Goal: Information Seeking & Learning: Learn about a topic

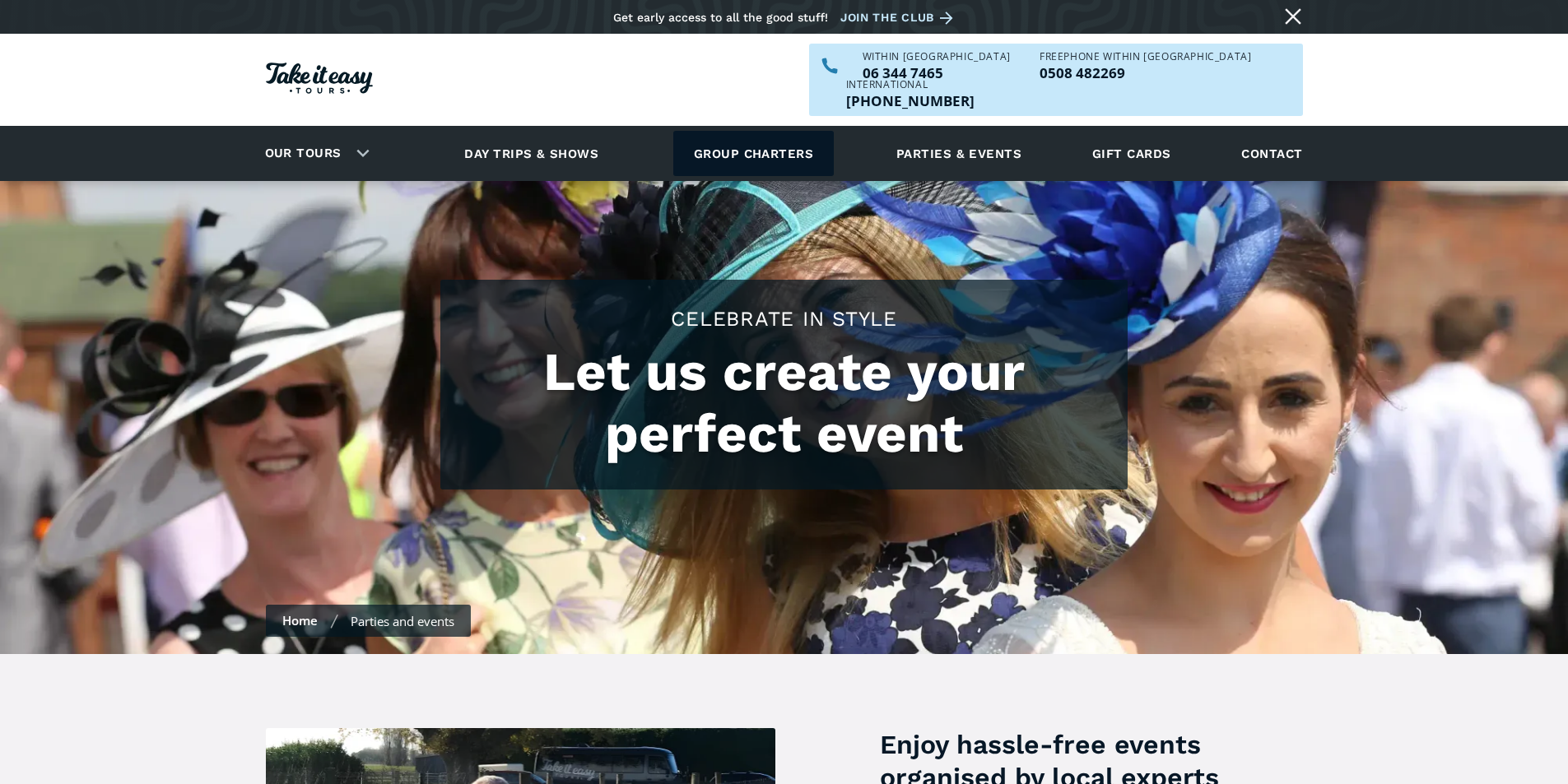
click at [735, 131] on link "Group charters" at bounding box center [753, 154] width 160 height 45
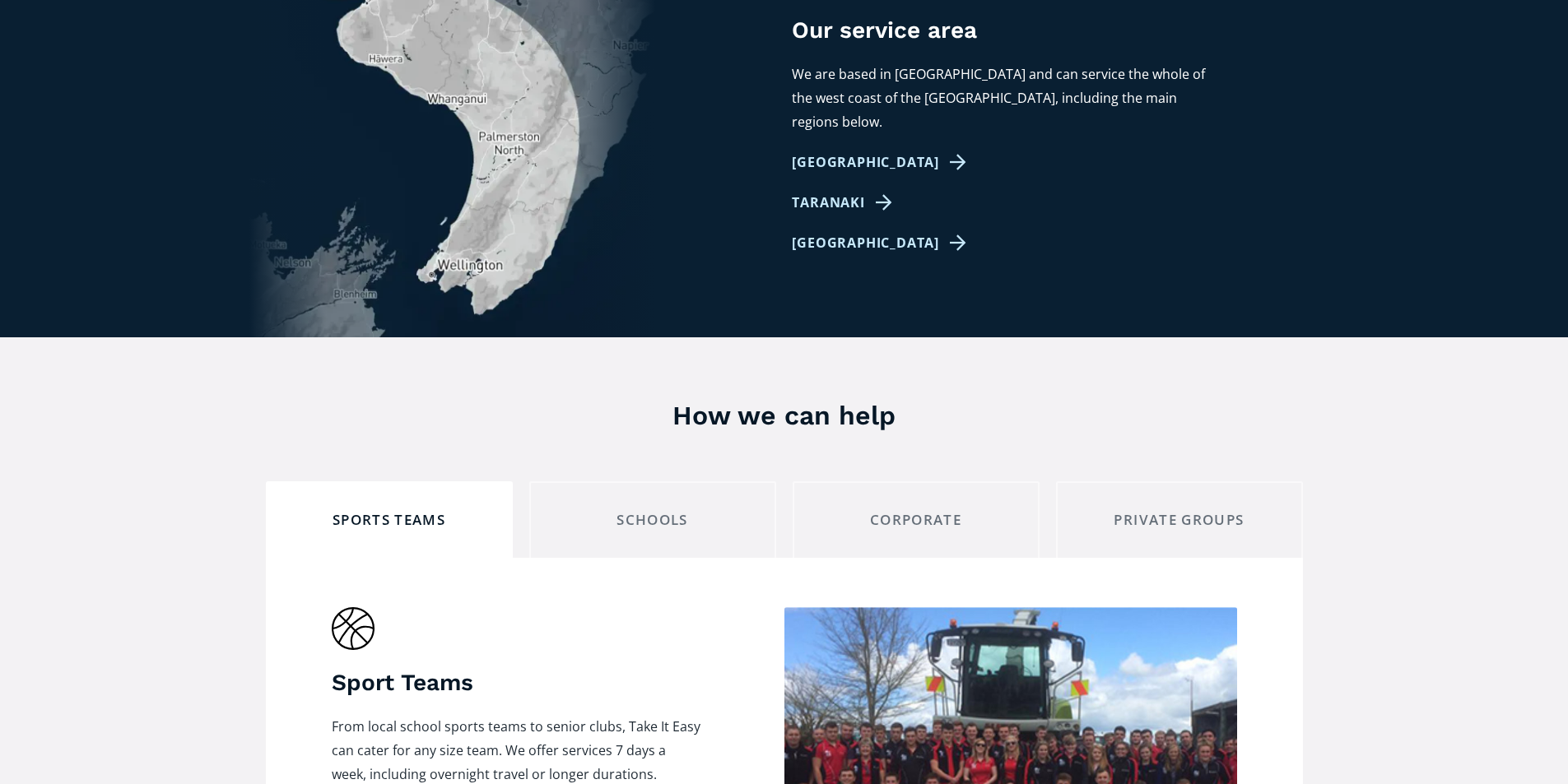
scroll to position [1070, 0]
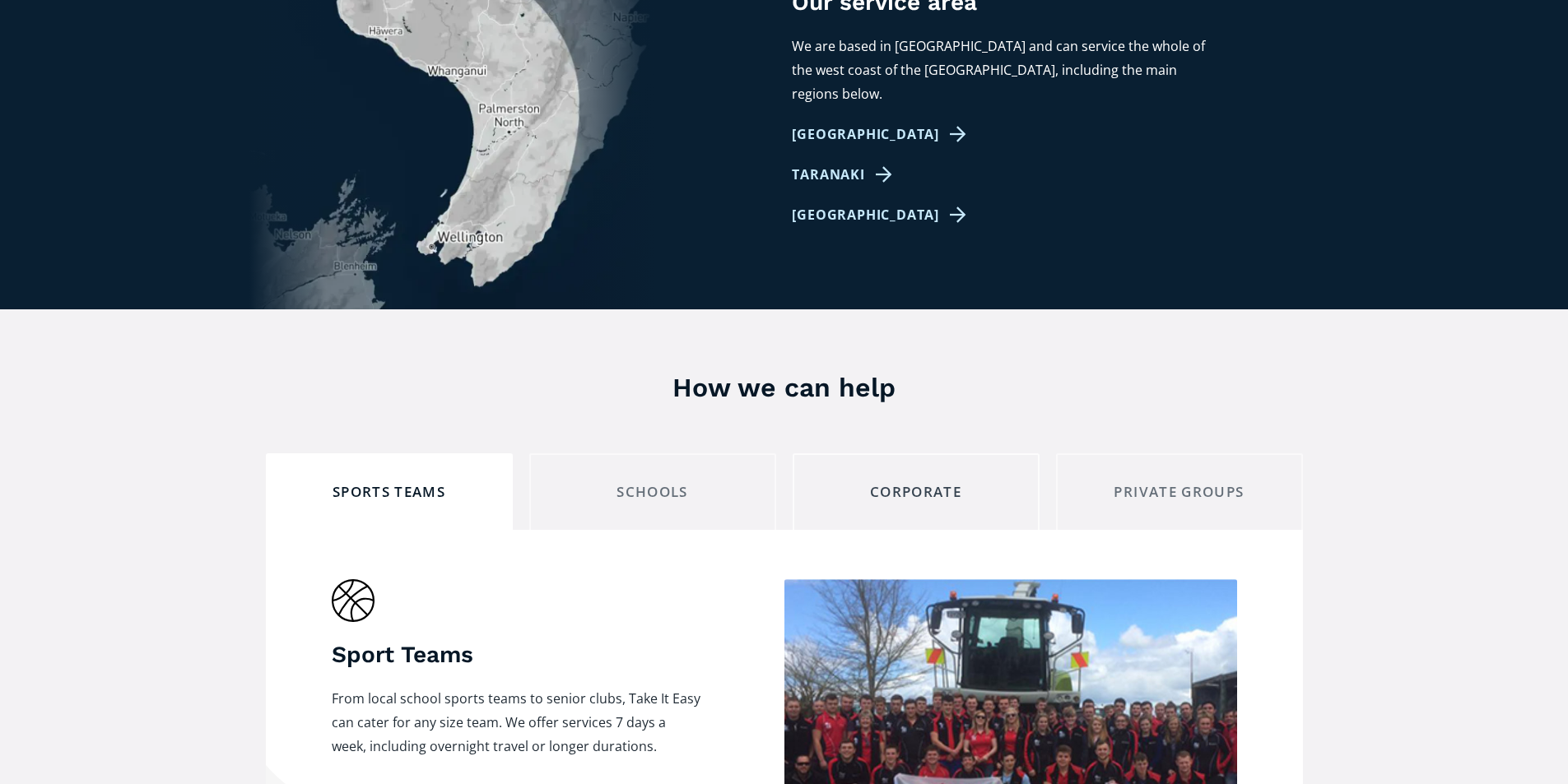
click at [911, 480] on div "corporate" at bounding box center [915, 492] width 219 height 25
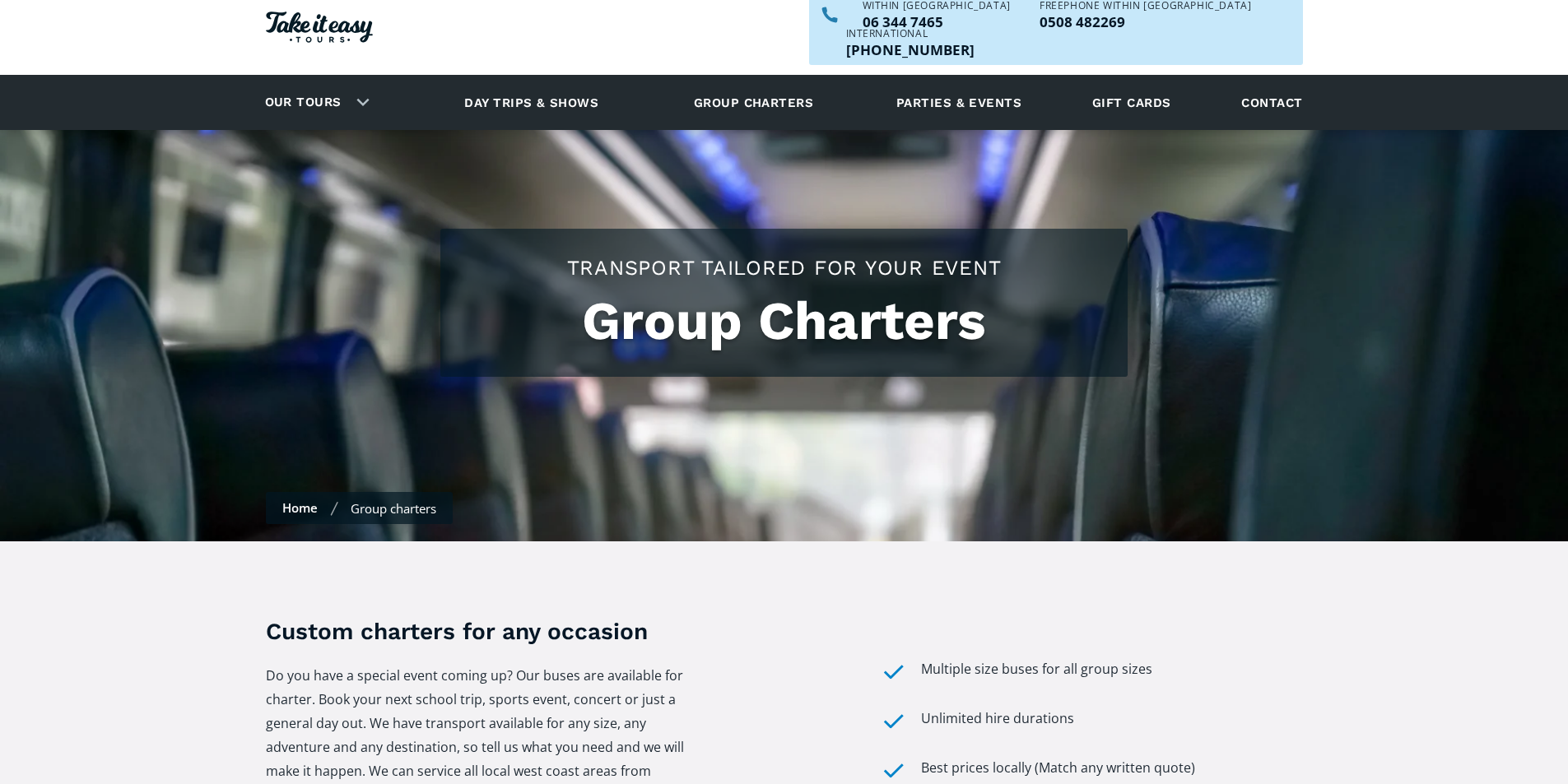
scroll to position [0, 0]
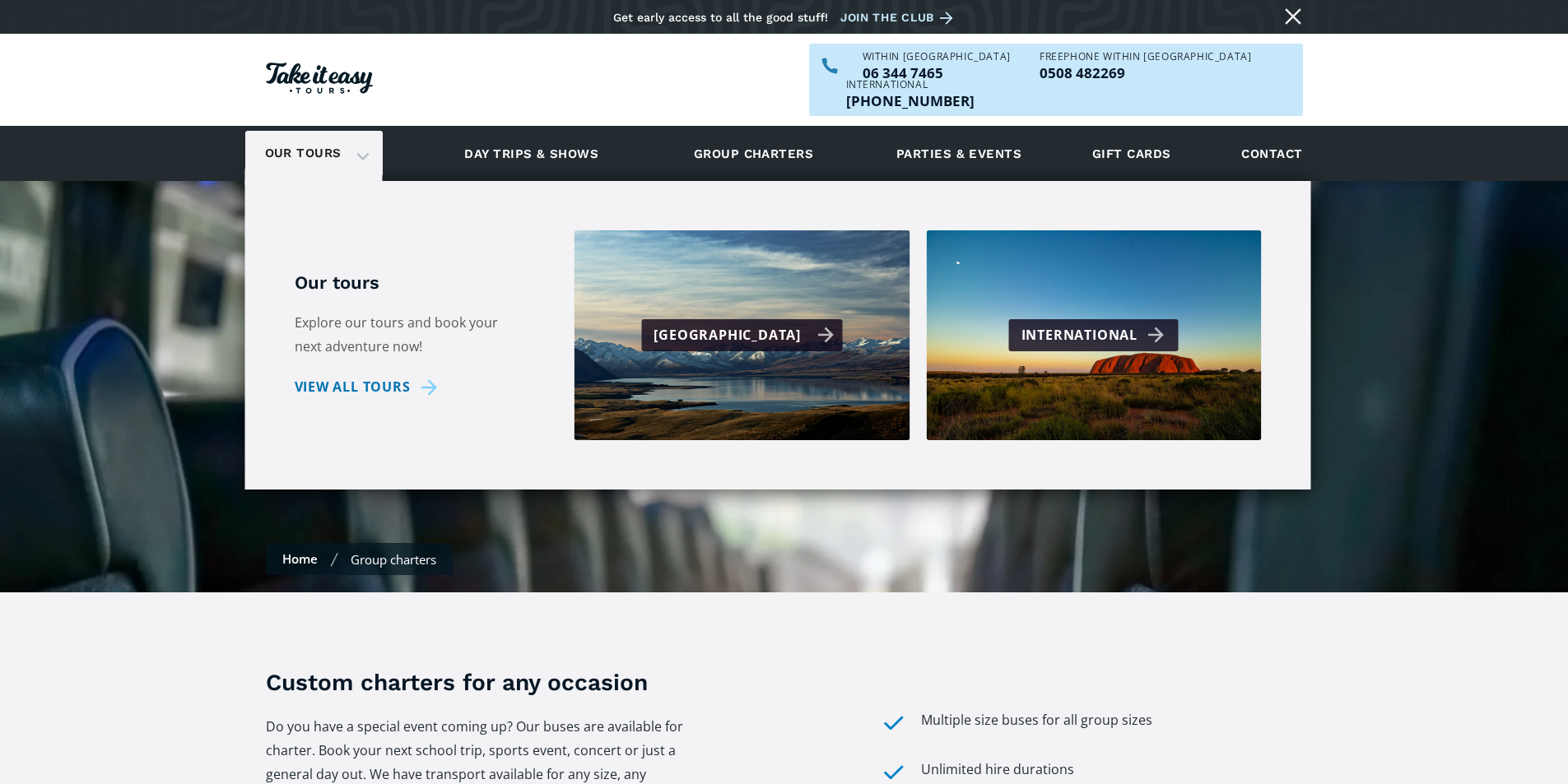
click at [697, 324] on div "[GEOGRAPHIC_DATA]" at bounding box center [744, 335] width 180 height 23
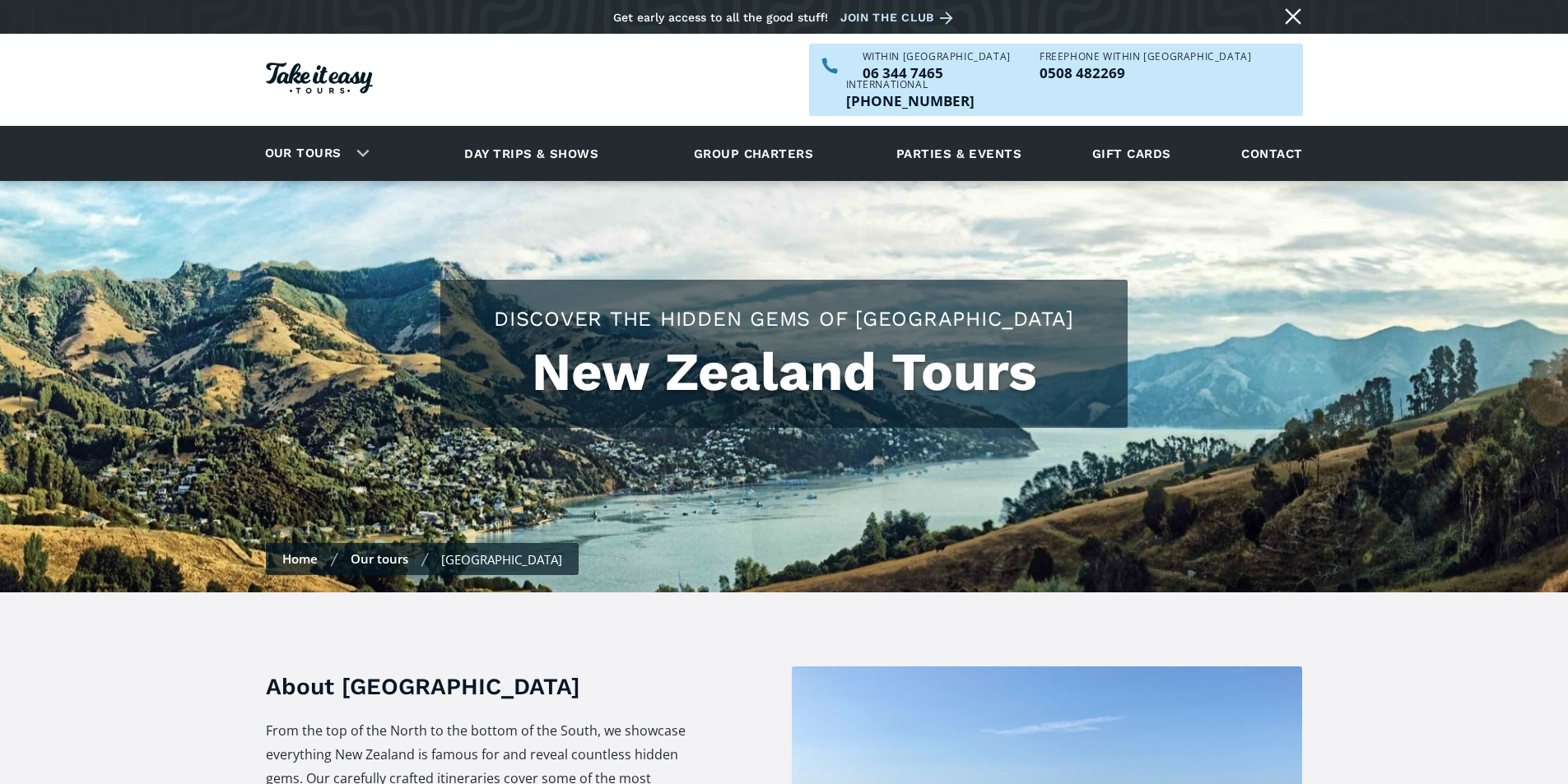
checkbox input "true"
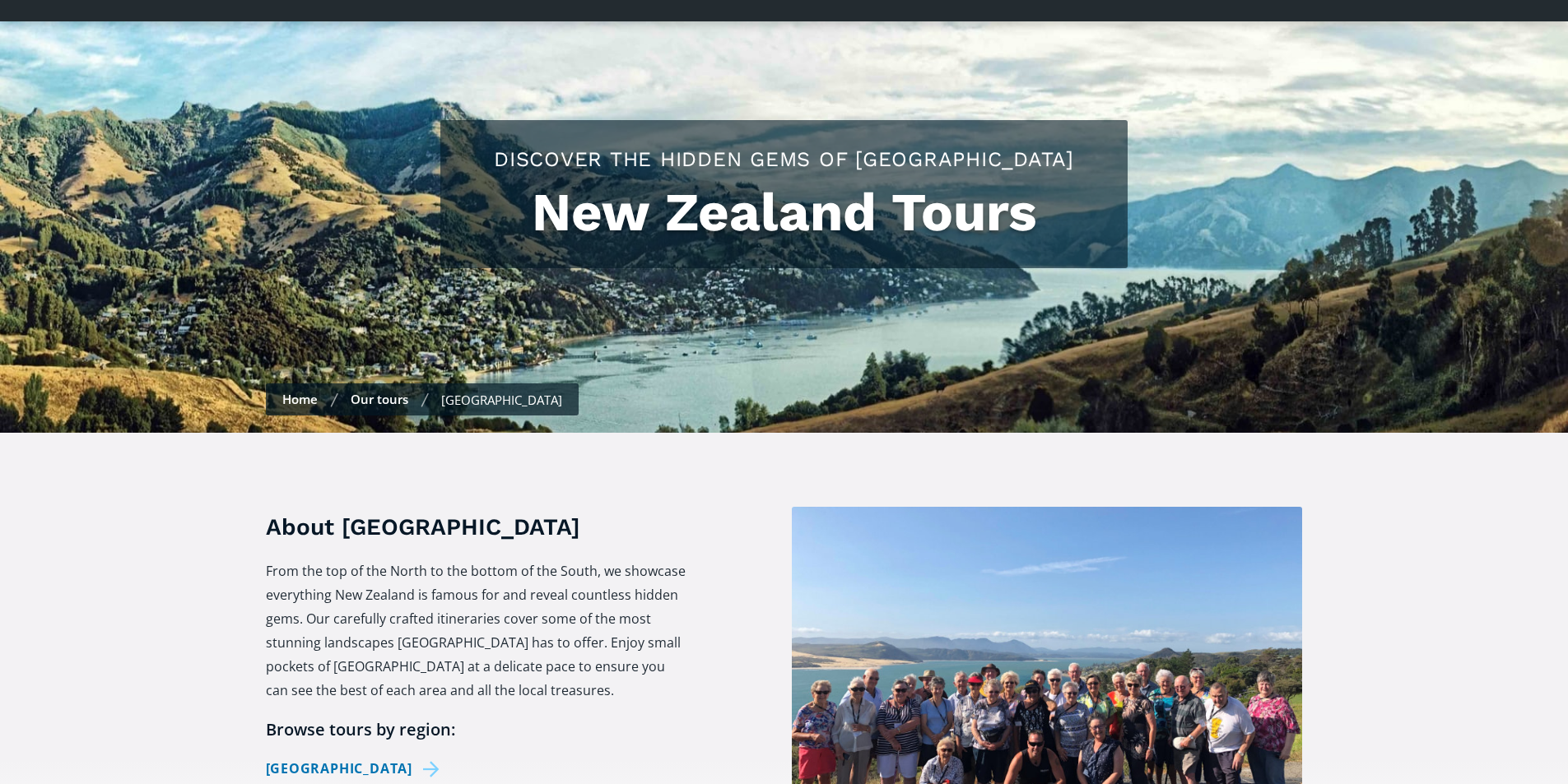
scroll to position [329, 0]
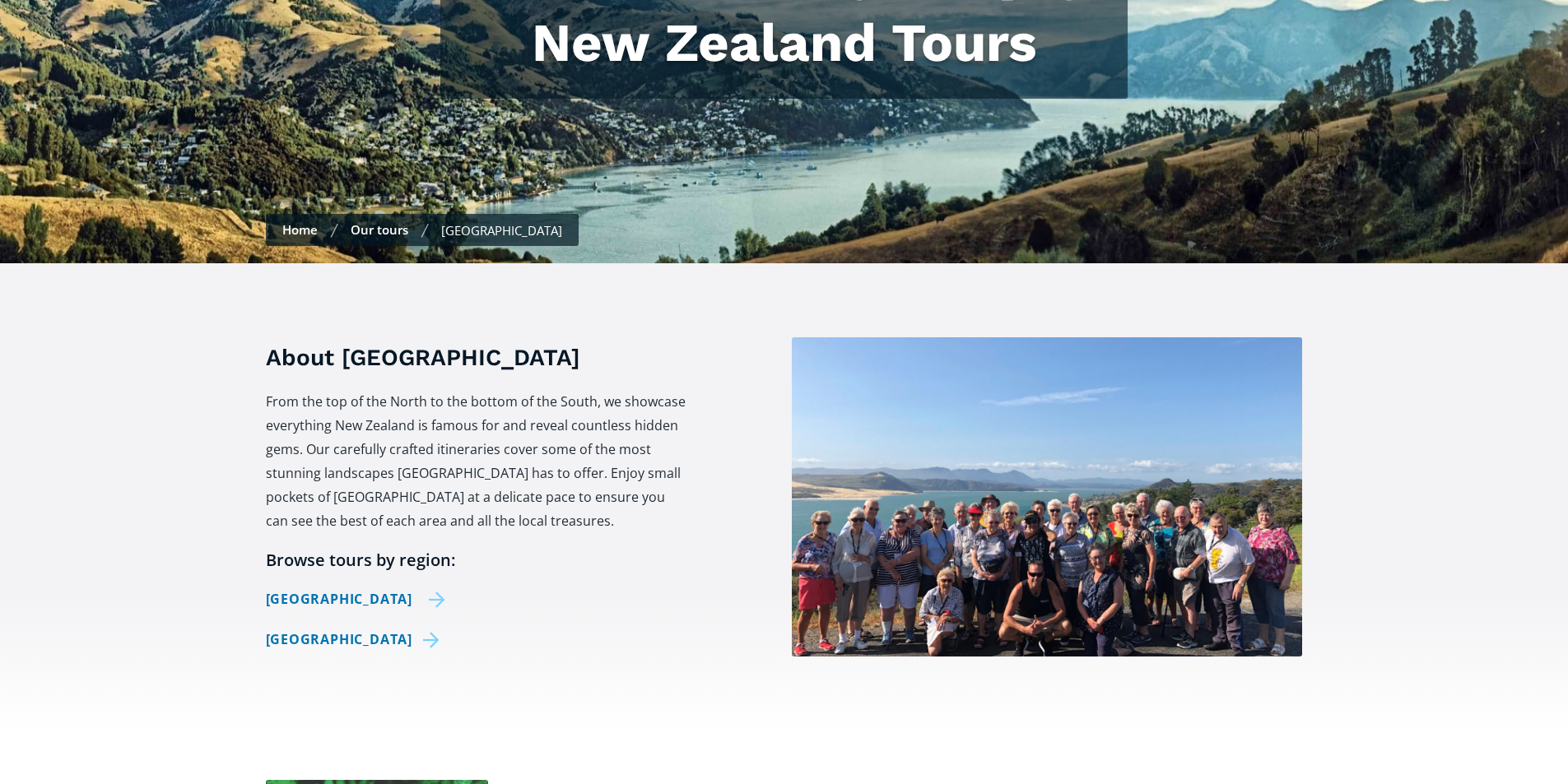
click at [357, 588] on link "[GEOGRAPHIC_DATA]" at bounding box center [356, 599] width 180 height 23
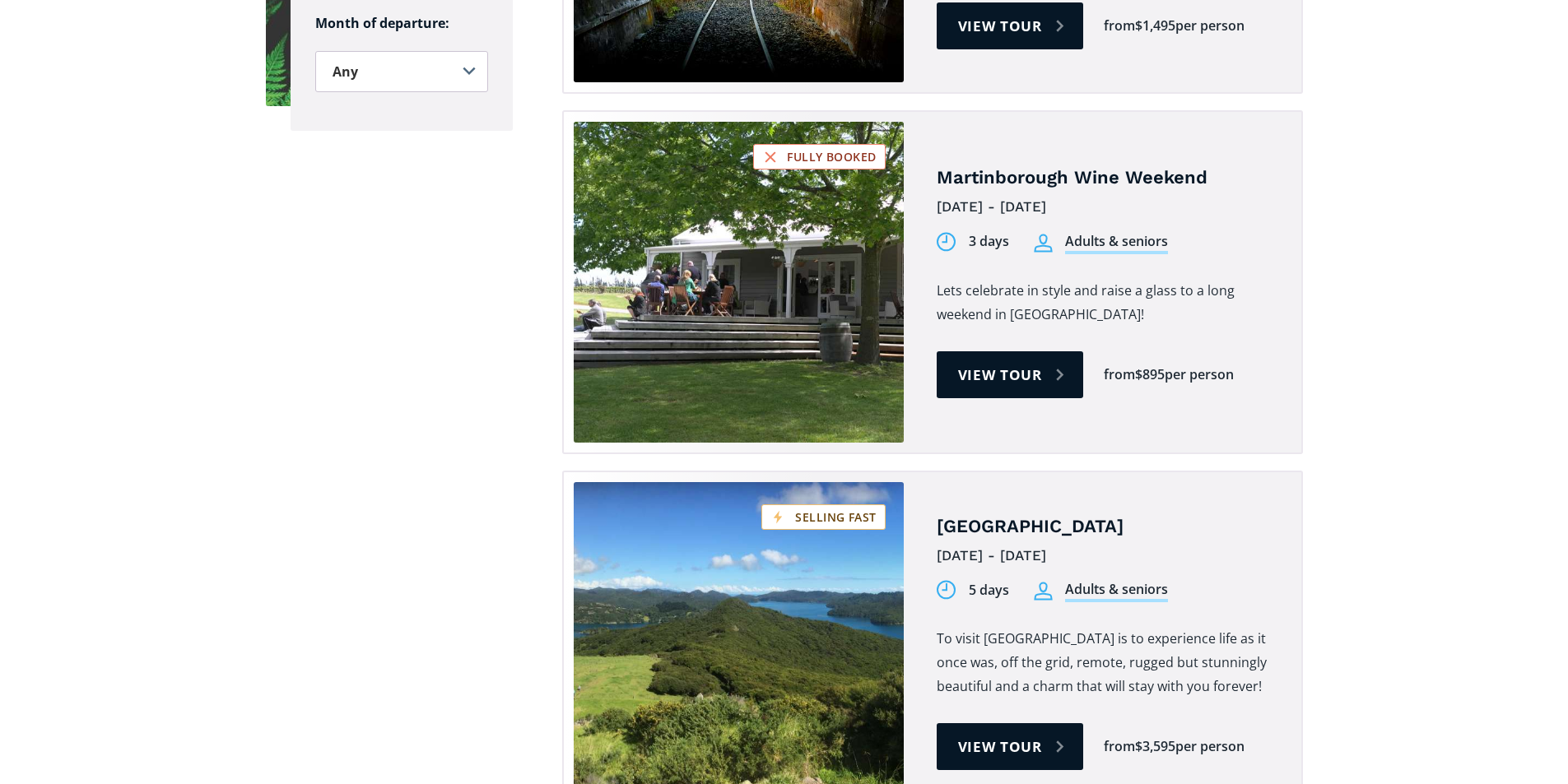
scroll to position [1317, 0]
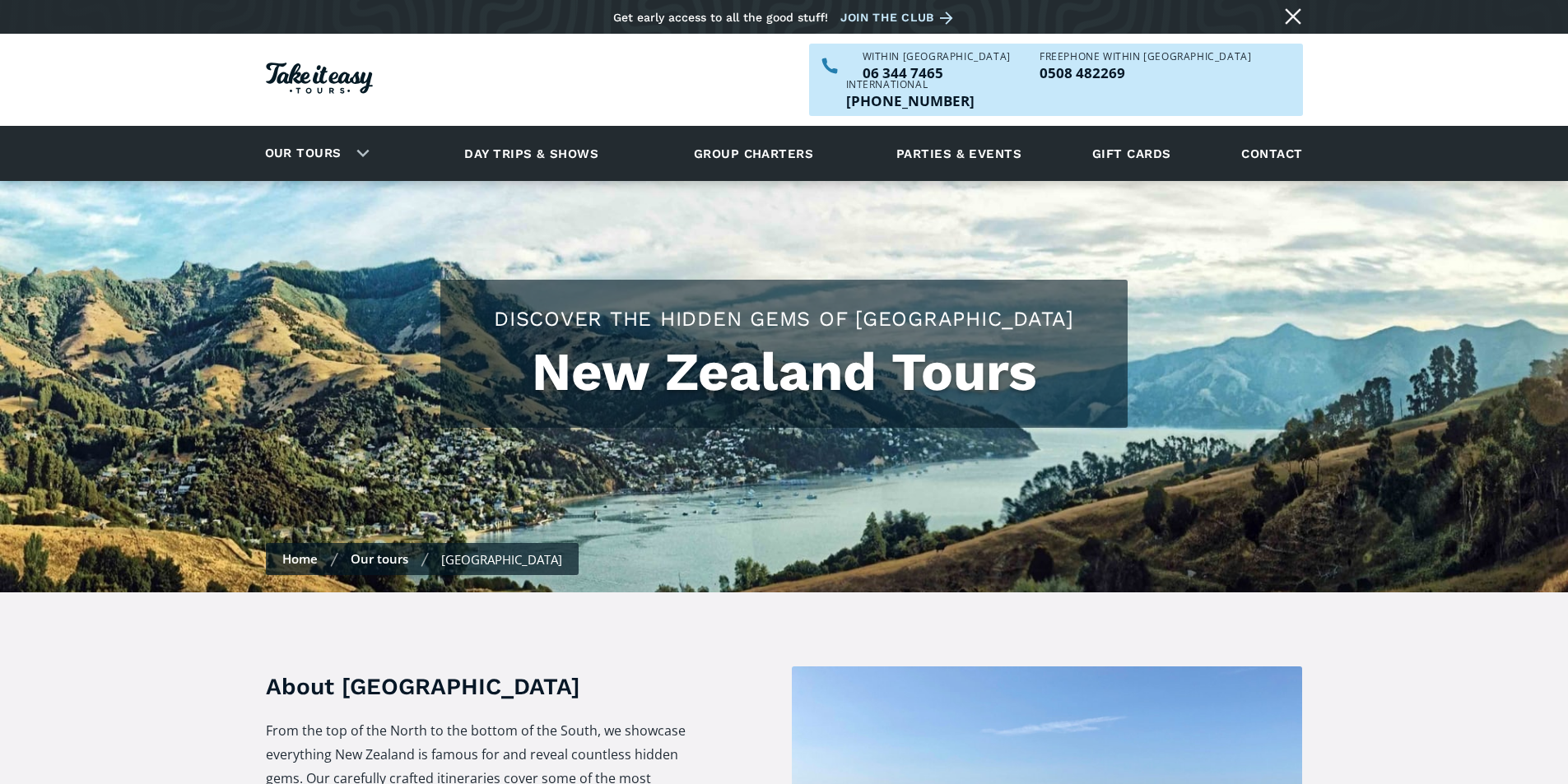
scroll to position [329, 0]
